Goal: Task Accomplishment & Management: Manage account settings

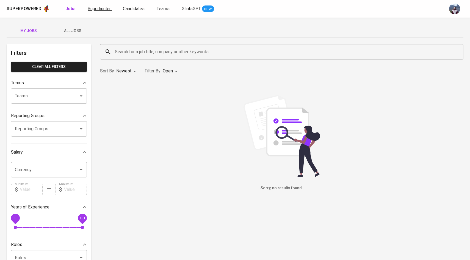
click at [98, 9] on span "Superhunter" at bounding box center [99, 8] width 23 height 5
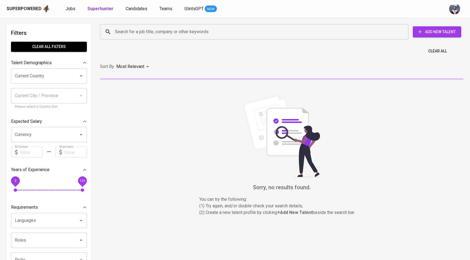
click at [126, 31] on input "Search for a job title, company or other keywords" at bounding box center [255, 32] width 284 height 10
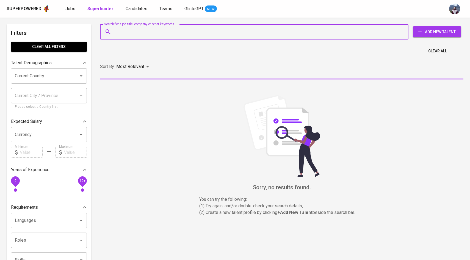
paste input "[DOMAIN_NAME][EMAIL_ADDRESS]. com"
type input "[DOMAIN_NAME][EMAIL_ADDRESS]. com"
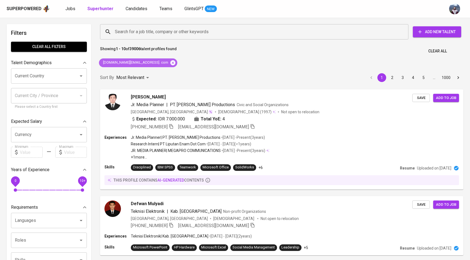
click at [170, 60] on icon at bounding box center [172, 62] width 5 height 5
click at [162, 28] on input "Search for a job title, company or other keywords" at bounding box center [255, 32] width 284 height 10
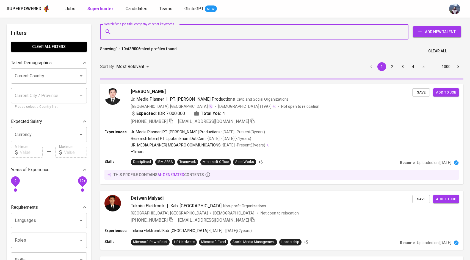
paste input "[DOMAIN_NAME][EMAIL_ADDRESS]. com"
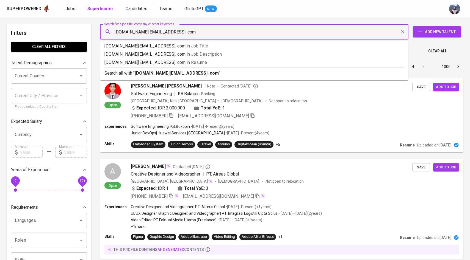
click at [160, 35] on input "[DOMAIN_NAME][EMAIL_ADDRESS]. com" at bounding box center [255, 32] width 284 height 10
click at [162, 34] on input "[DOMAIN_NAME][EMAIL_ADDRESS]. com" at bounding box center [255, 32] width 284 height 10
type input "[DOMAIN_NAME][EMAIL_ADDRESS][DOMAIN_NAME]"
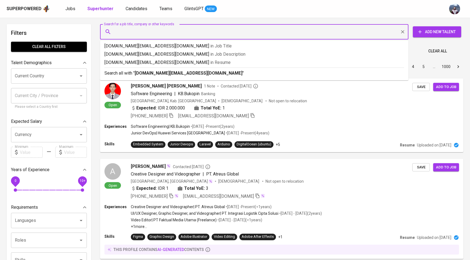
click at [192, 32] on input "Search for a job title, company or other keywords" at bounding box center [255, 32] width 284 height 10
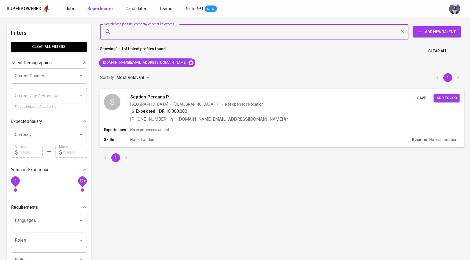
click at [119, 101] on div "S" at bounding box center [112, 102] width 16 height 16
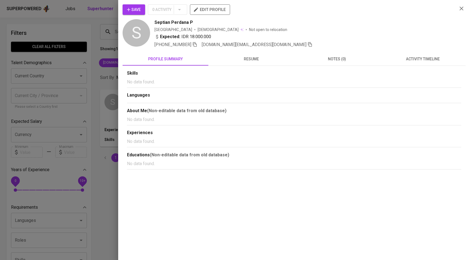
click at [420, 61] on span "activity timeline" at bounding box center [422, 59] width 79 height 7
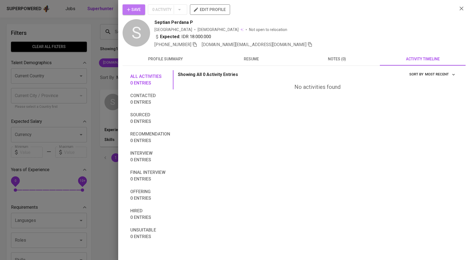
click at [131, 10] on icon "button" at bounding box center [128, 9] width 5 height 5
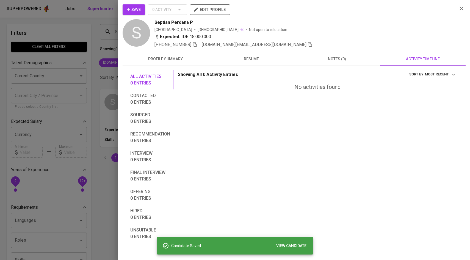
click at [79, 68] on div at bounding box center [235, 130] width 470 height 260
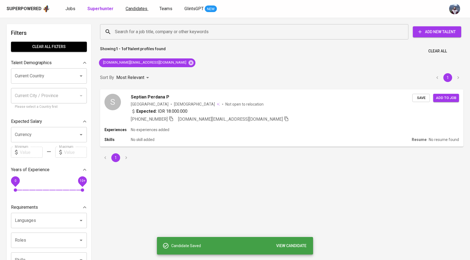
click at [133, 11] on span "Candidates" at bounding box center [137, 8] width 22 height 5
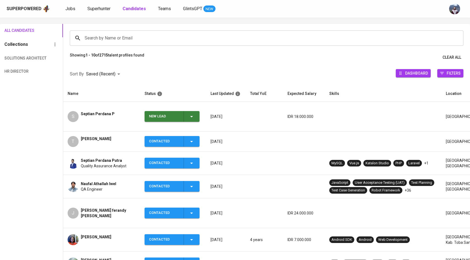
scroll to position [39, 0]
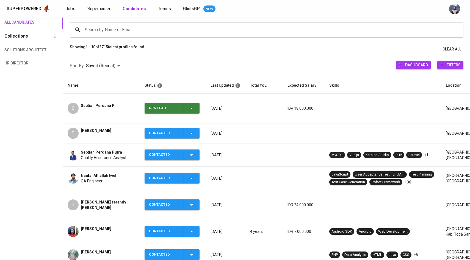
click at [192, 105] on icon "button" at bounding box center [191, 108] width 7 height 7
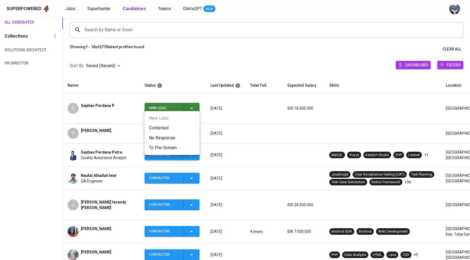
click at [167, 130] on li "Contacted" at bounding box center [171, 128] width 55 height 10
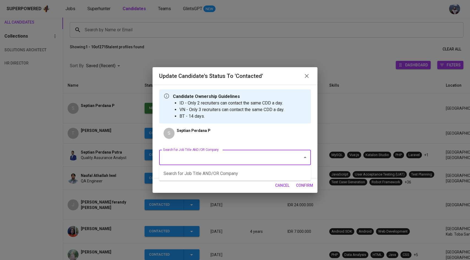
click at [178, 157] on input "Search for Job Title AND/OR Company" at bounding box center [227, 157] width 131 height 10
click at [192, 171] on li "Fullstack Developer (NTUC LearningHub)" at bounding box center [235, 174] width 152 height 10
type input "ntuc"
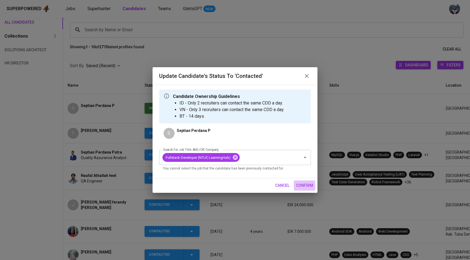
click at [307, 182] on button "confirm" at bounding box center [304, 186] width 21 height 10
